Goal: Task Accomplishment & Management: Manage account settings

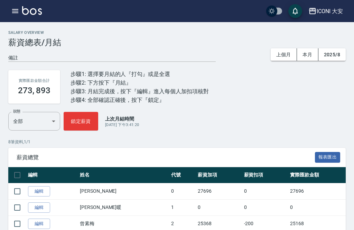
click at [9, 10] on button "button" at bounding box center [15, 11] width 14 height 14
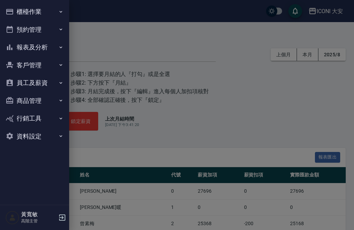
click at [61, 100] on icon "button" at bounding box center [60, 101] width 3 height 2
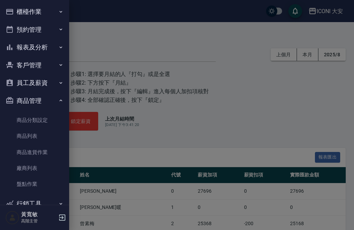
click at [32, 119] on link "商品分類設定" at bounding box center [35, 120] width 64 height 16
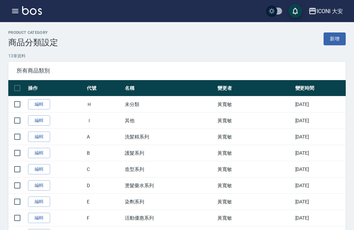
click at [148, 219] on td "活動優惠系列" at bounding box center [169, 218] width 93 height 16
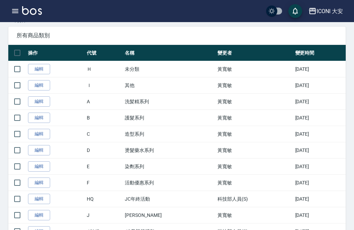
scroll to position [32, 0]
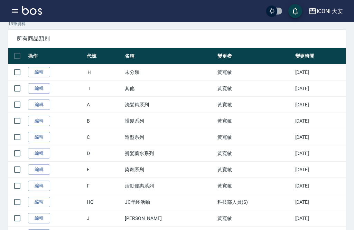
click at [13, 13] on icon "button" at bounding box center [15, 11] width 6 height 4
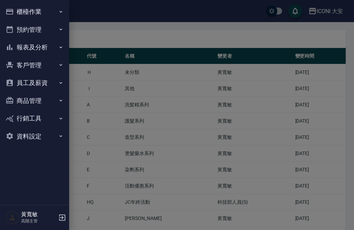
click at [61, 100] on icon "button" at bounding box center [60, 101] width 3 height 2
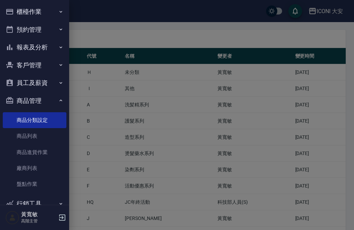
click at [25, 136] on link "商品列表" at bounding box center [35, 136] width 64 height 16
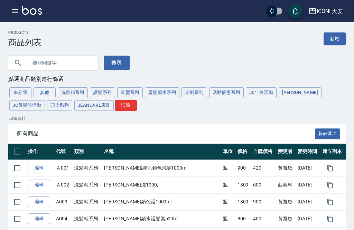
click at [229, 98] on button "活動優惠系列" at bounding box center [226, 92] width 35 height 11
click at [229, 93] on div "未分類 其他 洗髪精系列 護髮系列 造型系列 燙髮藥水系列 染劑系列 活動優惠系列 JC年終活動 [PERSON_NAME] Care JC母親節活動 頭皮系…" at bounding box center [176, 99] width 337 height 26
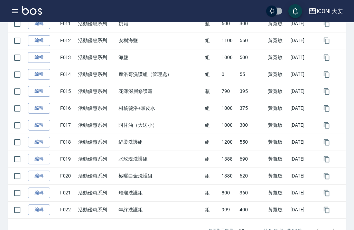
scroll to position [314, 0]
click at [34, 141] on link "編輯" at bounding box center [39, 142] width 22 height 11
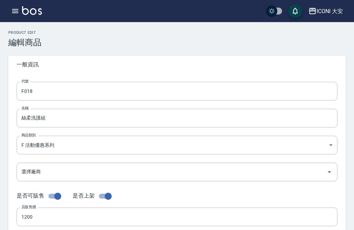
type input "F018"
type input "絲柔洗護組"
type input "9c85c153-6597-458e-882d-ba67c4dcfcb6"
type input "1200"
type input "550"
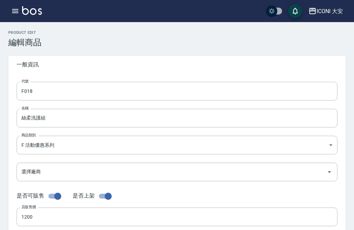
type input "550"
type input "組"
type input "UNSET"
click at [64, 119] on input "絲柔洗護組" at bounding box center [177, 118] width 321 height 19
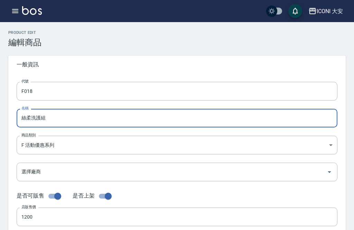
scroll to position [62, 0]
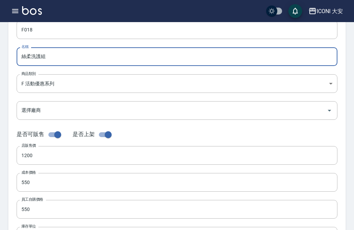
click at [30, 57] on input "絲柔洗護組" at bounding box center [177, 56] width 321 height 19
type input "中秋禮盒洗護組"
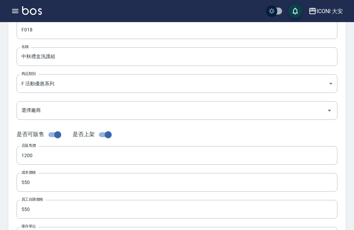
click at [57, 180] on input "550" at bounding box center [177, 182] width 321 height 19
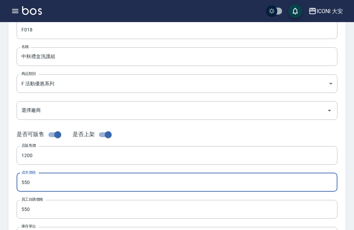
scroll to position [187, 0]
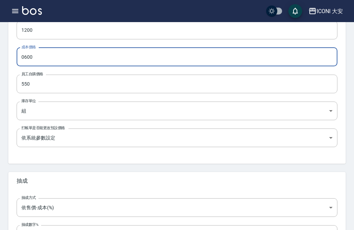
click at [82, 86] on input "550" at bounding box center [177, 84] width 321 height 19
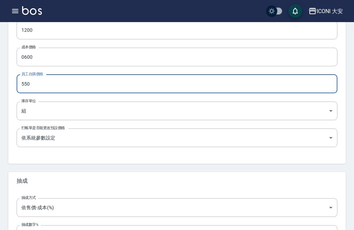
click at [25, 57] on input "0600" at bounding box center [177, 57] width 321 height 19
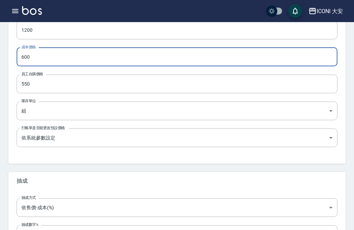
type input "600"
click at [21, 82] on input "550" at bounding box center [177, 84] width 321 height 19
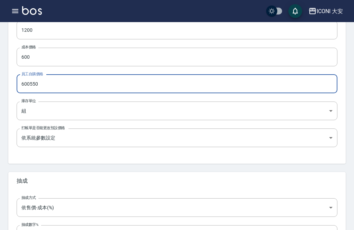
click at [64, 84] on input "600550" at bounding box center [177, 84] width 321 height 19
type input "600"
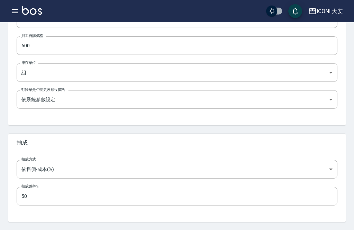
scroll to position [225, 0]
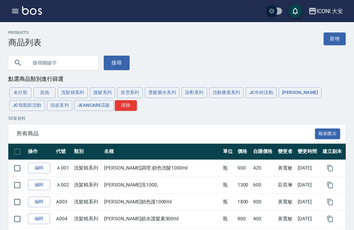
click at [237, 91] on button "活動優惠系列" at bounding box center [226, 92] width 35 height 11
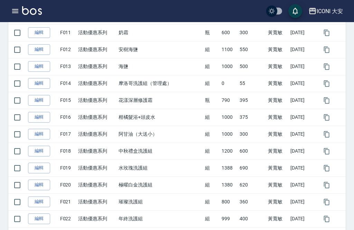
scroll to position [305, 0]
